Goal: Task Accomplishment & Management: Use online tool/utility

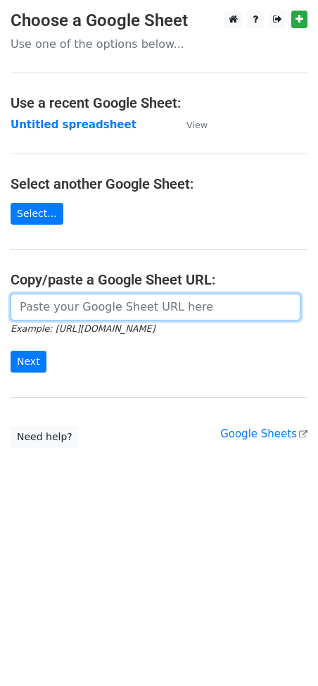
click at [91, 307] on input "url" at bounding box center [156, 307] width 290 height 27
paste input "[URL][DOMAIN_NAME]"
type input "[URL][DOMAIN_NAME]"
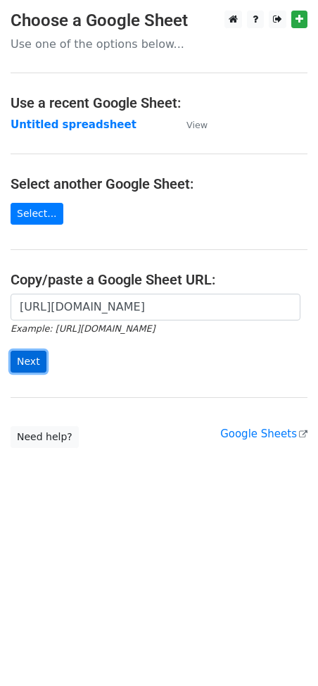
click at [25, 360] on input "Next" at bounding box center [29, 362] width 36 height 22
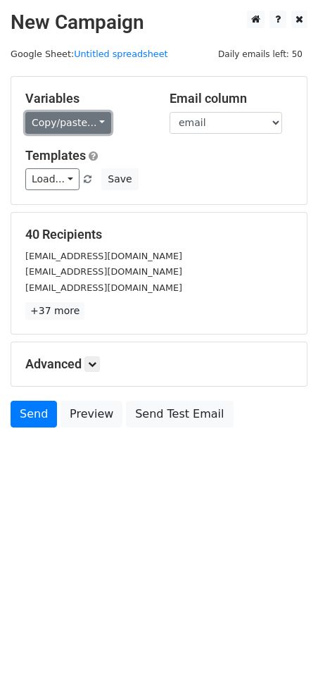
click at [80, 120] on link "Copy/paste..." at bounding box center [68, 123] width 86 height 22
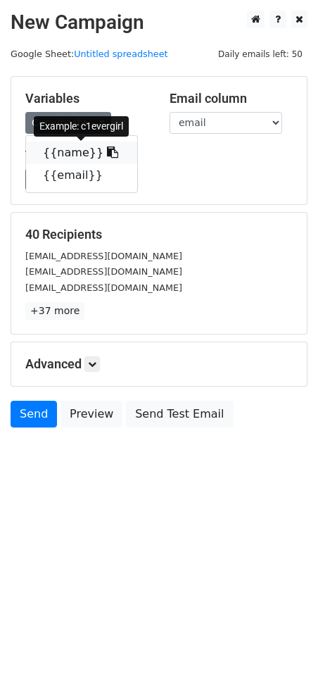
click at [107, 149] on icon at bounding box center [112, 151] width 11 height 11
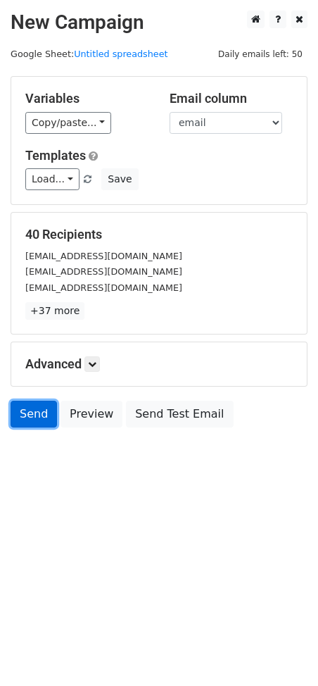
click at [21, 408] on link "Send" at bounding box center [34, 414] width 46 height 27
